Goal: Task Accomplishment & Management: Use online tool/utility

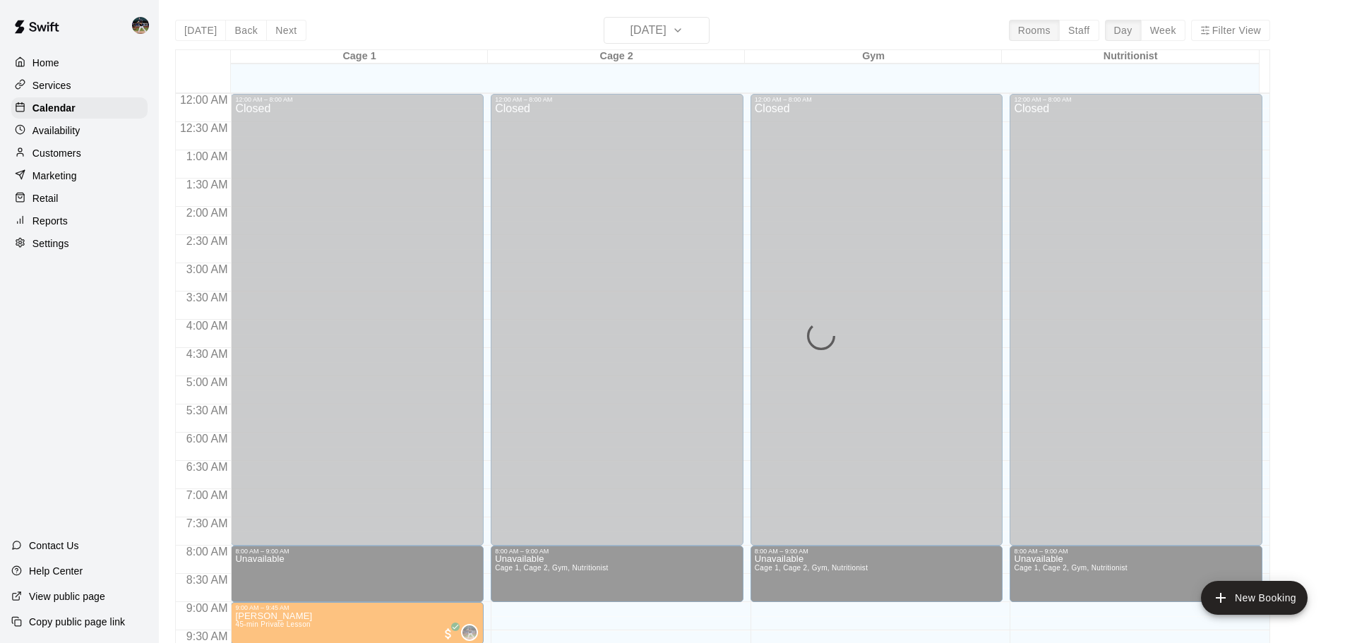
scroll to position [503, 0]
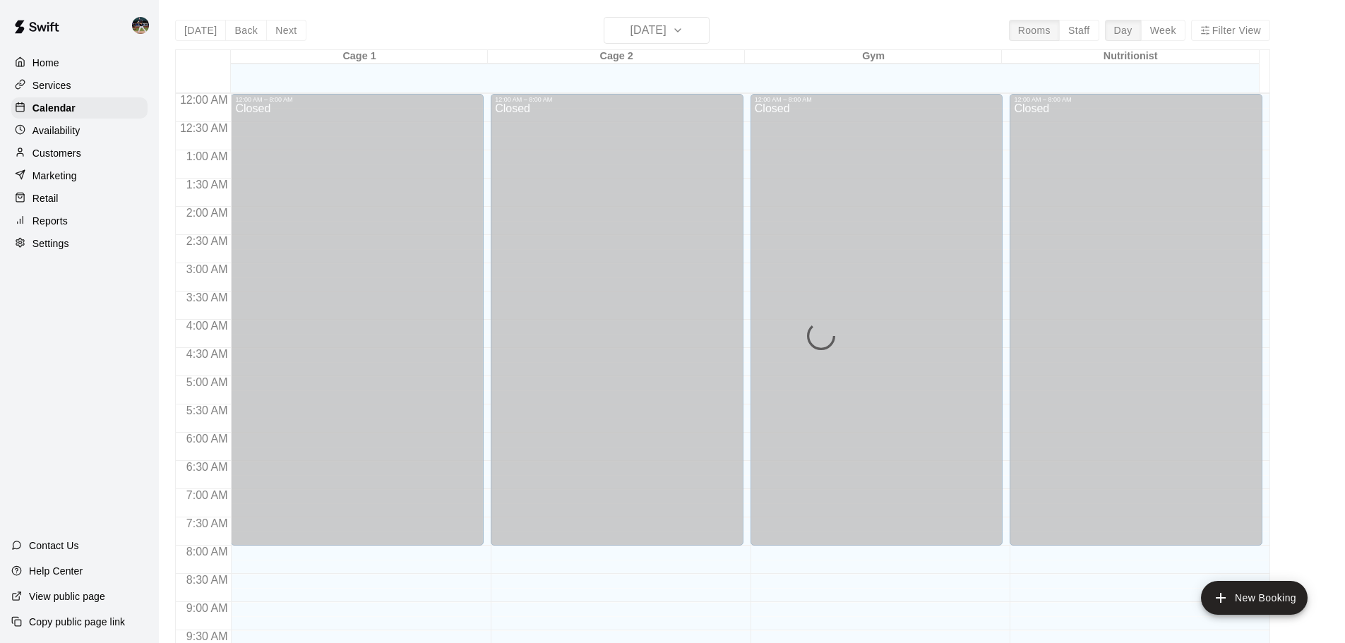
scroll to position [592, 0]
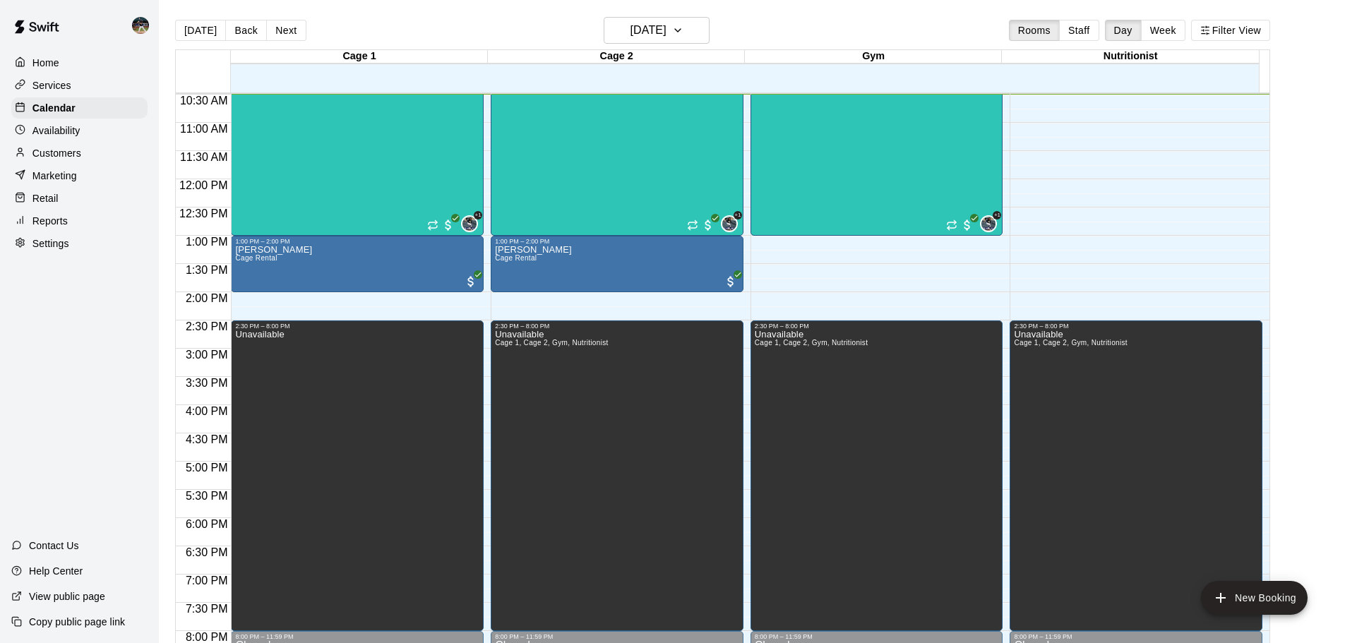
click at [68, 222] on div "Reports" at bounding box center [79, 220] width 136 height 21
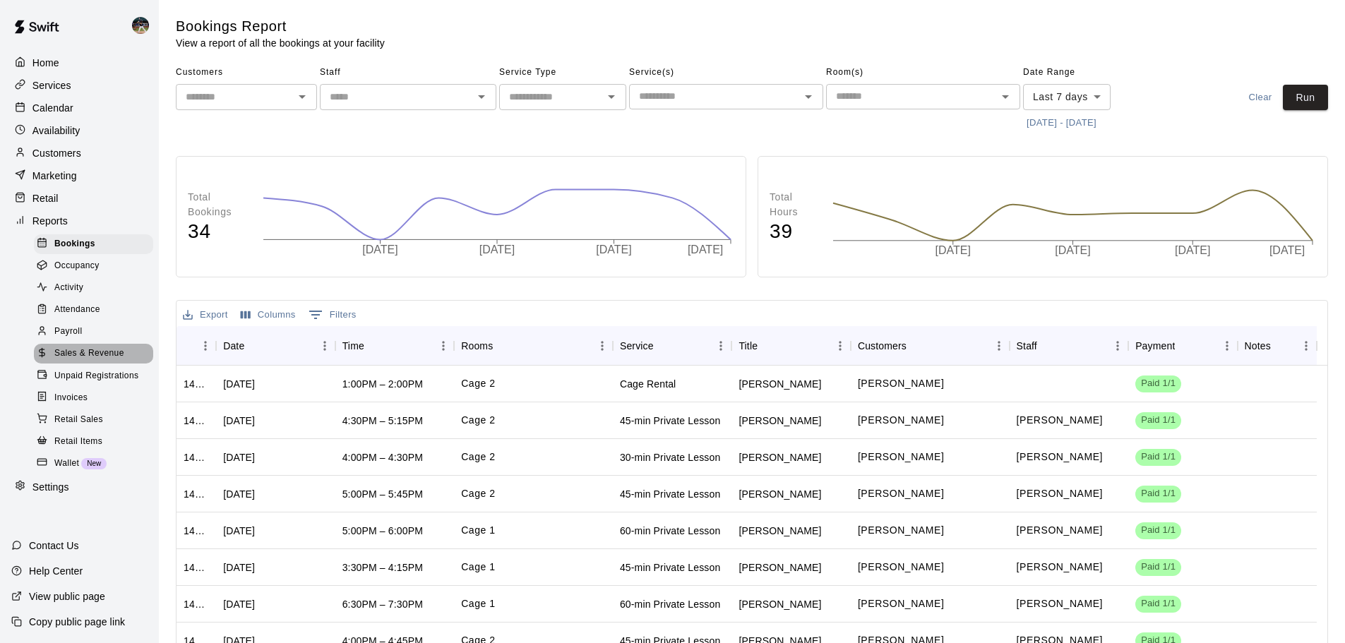
click at [102, 359] on span "Sales & Revenue" at bounding box center [89, 354] width 70 height 14
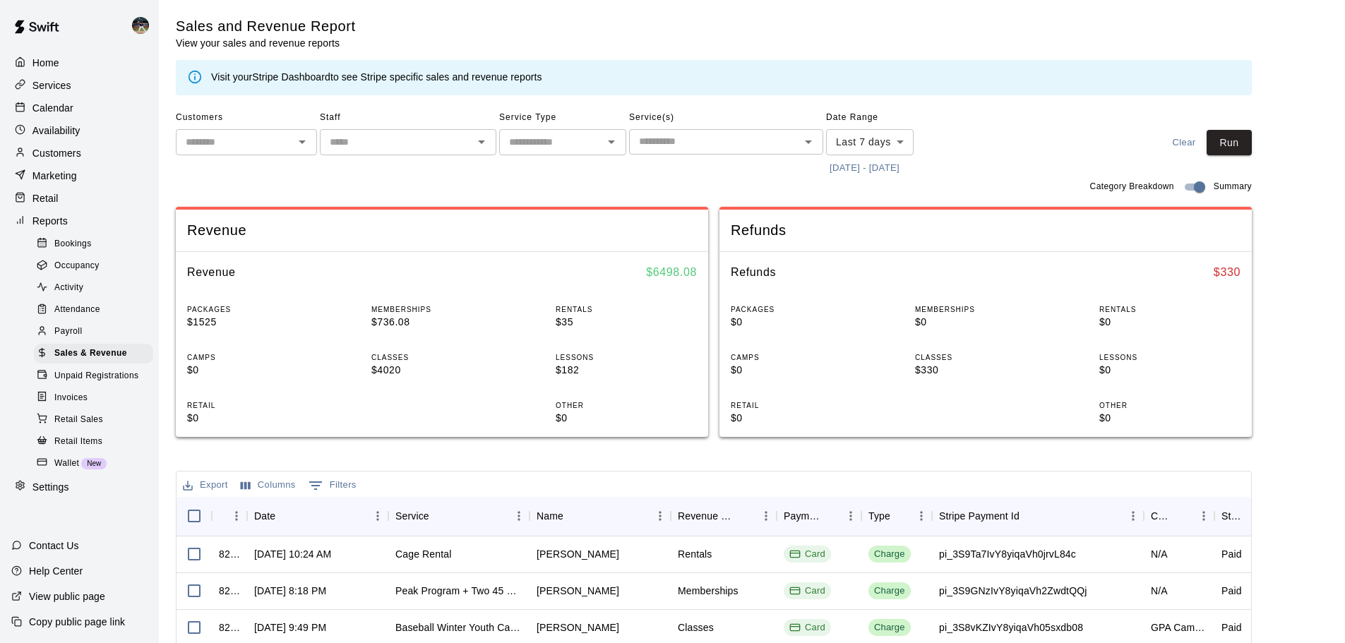
click at [885, 173] on button "9/13/2025 - 9/20/2025" at bounding box center [864, 168] width 77 height 22
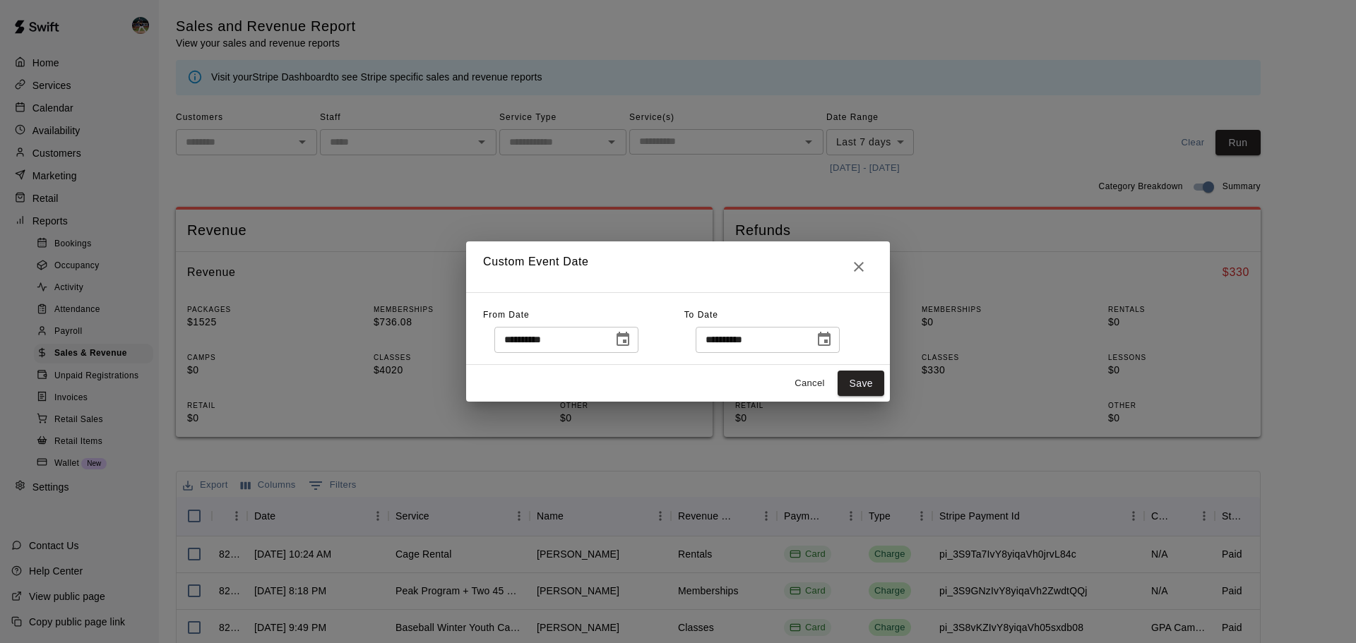
click at [629, 345] on icon "Choose date, selected date is Sep 13, 2025" at bounding box center [622, 339] width 13 height 14
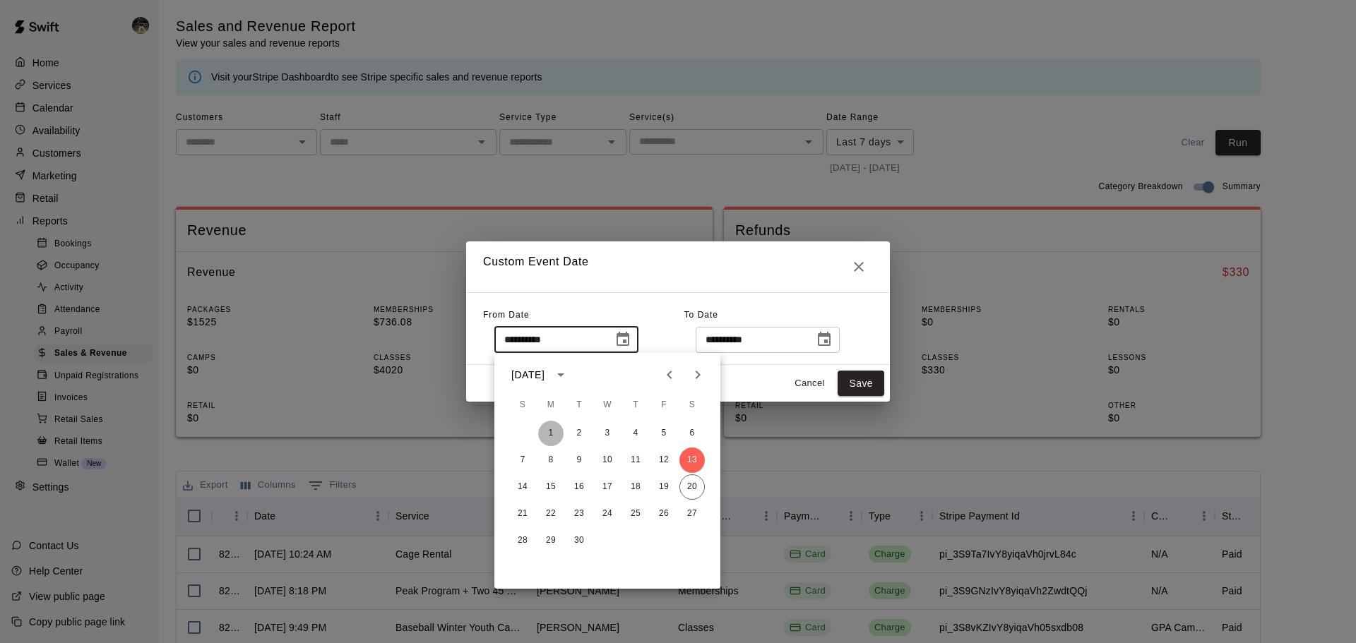
click at [554, 434] on button "1" at bounding box center [550, 433] width 25 height 25
type input "**********"
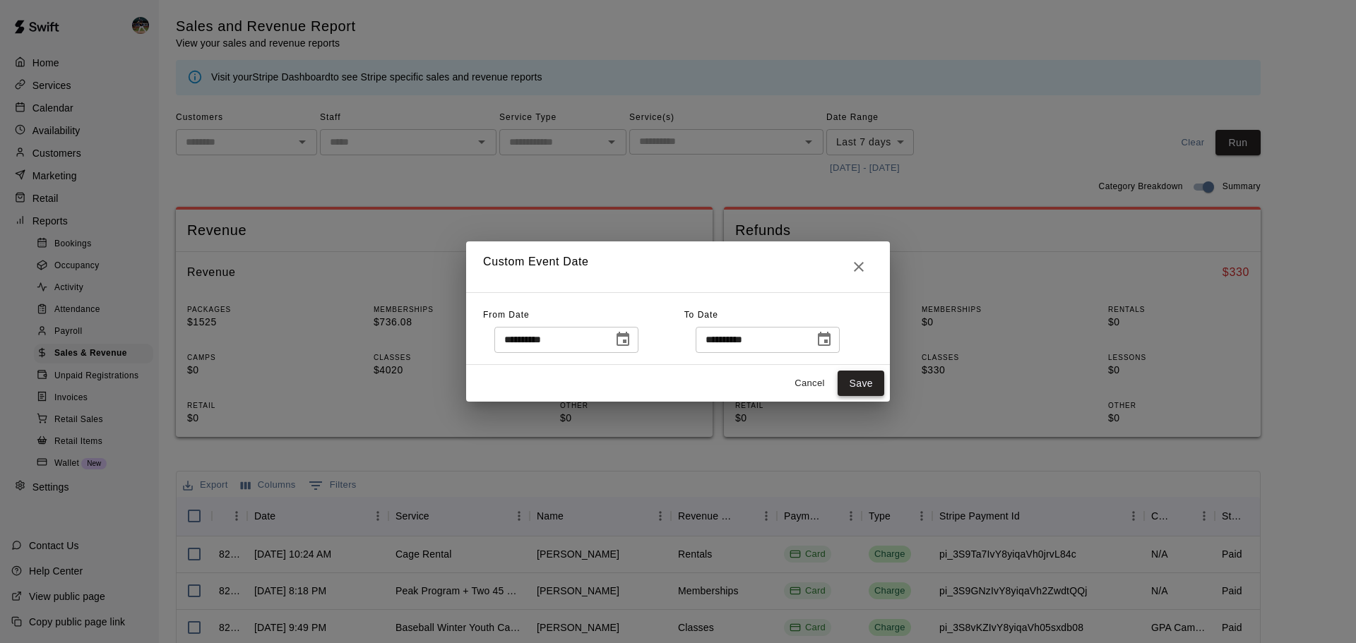
click at [864, 381] on button "Save" at bounding box center [860, 384] width 47 height 26
type input "******"
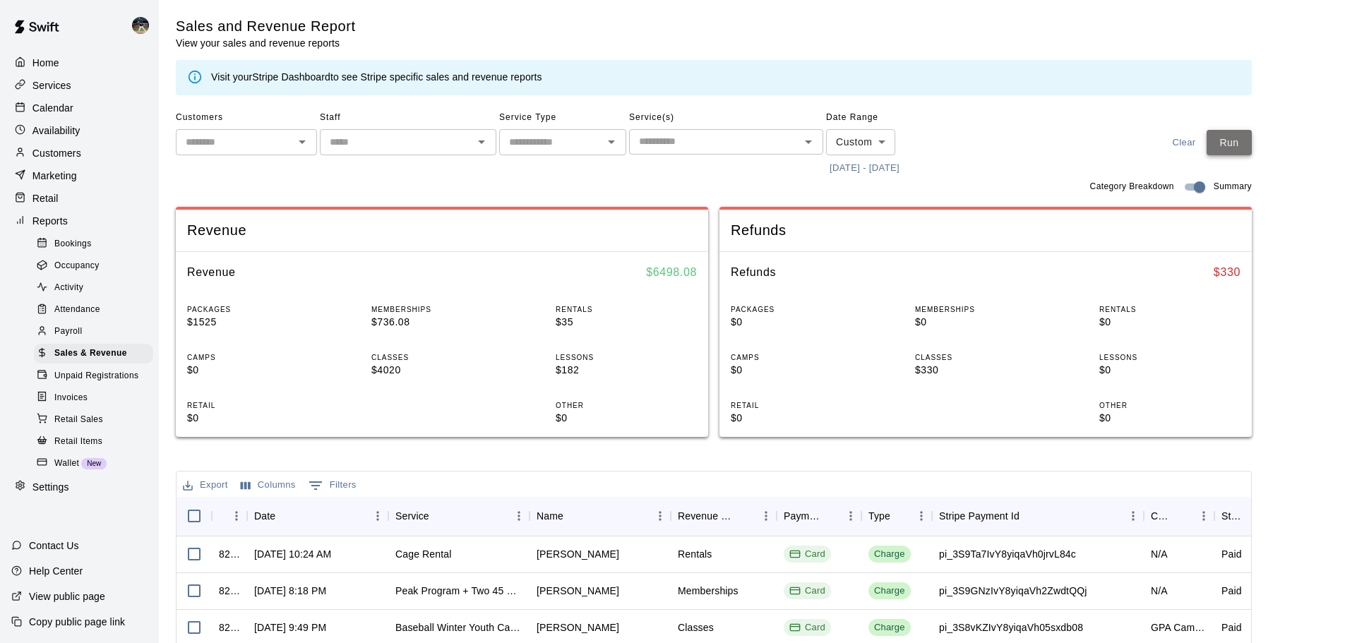
click at [1237, 137] on button "Run" at bounding box center [1229, 143] width 45 height 26
click at [99, 115] on div "Calendar" at bounding box center [79, 107] width 136 height 21
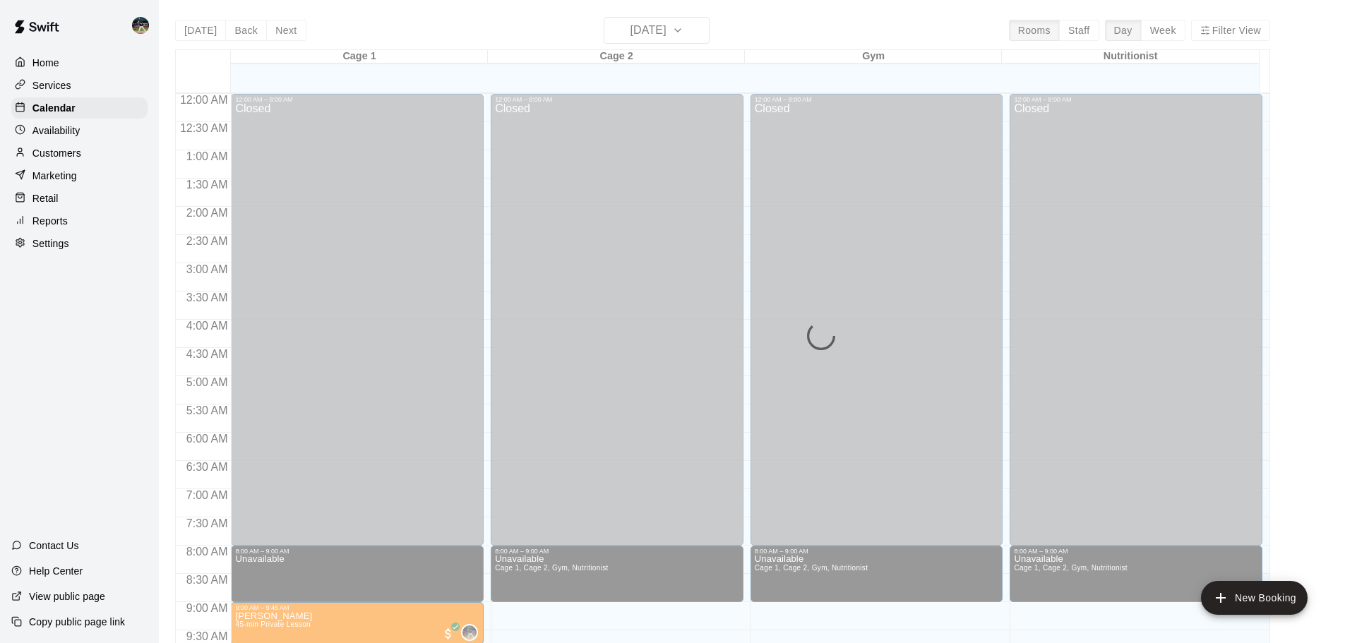
scroll to position [595, 0]
